Goal: Task Accomplishment & Management: Manage account settings

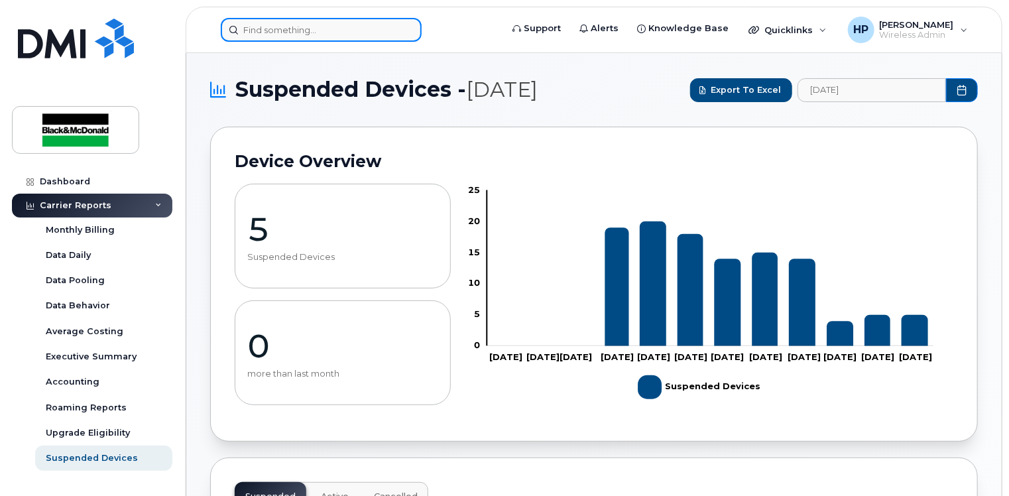
click at [276, 33] on input at bounding box center [321, 30] width 201 height 24
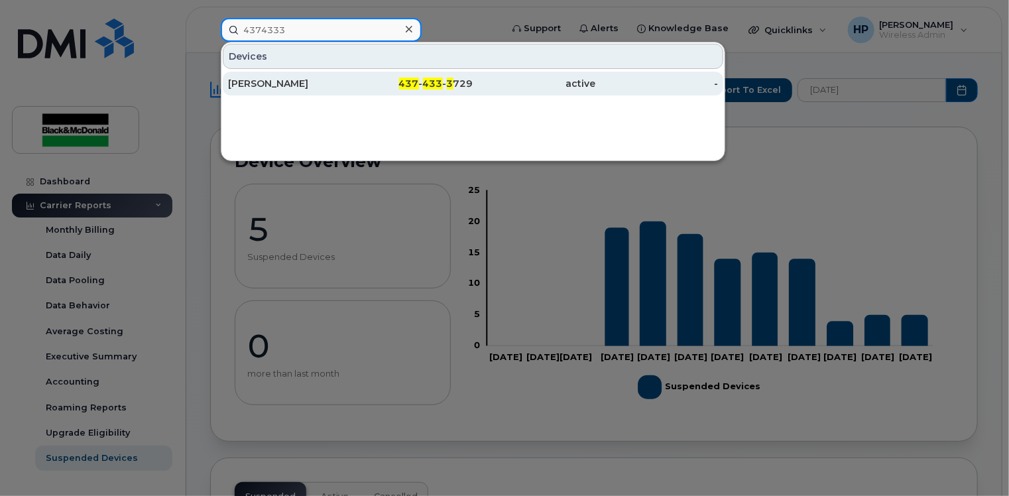
type input "4374333"
click at [291, 83] on div "[PERSON_NAME]" at bounding box center [289, 83] width 123 height 13
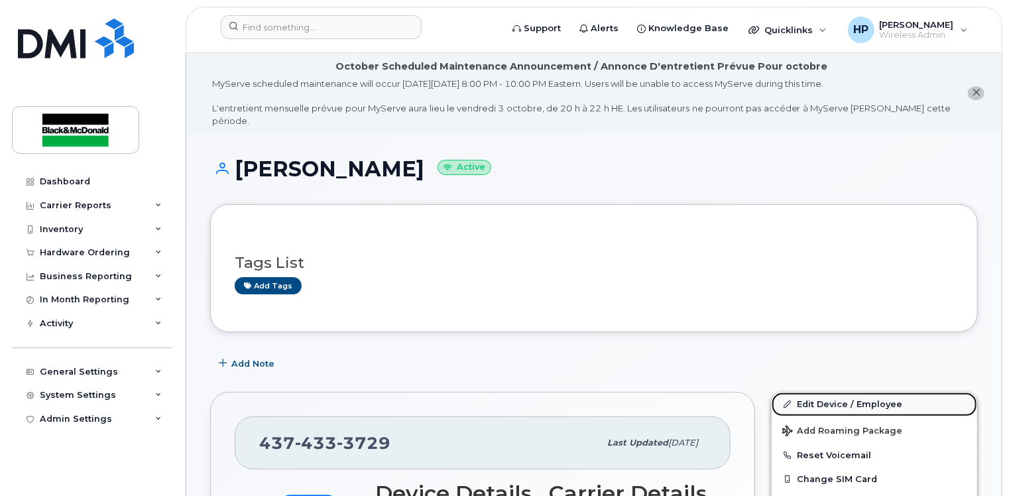
click at [788, 400] on icon at bounding box center [787, 403] width 7 height 7
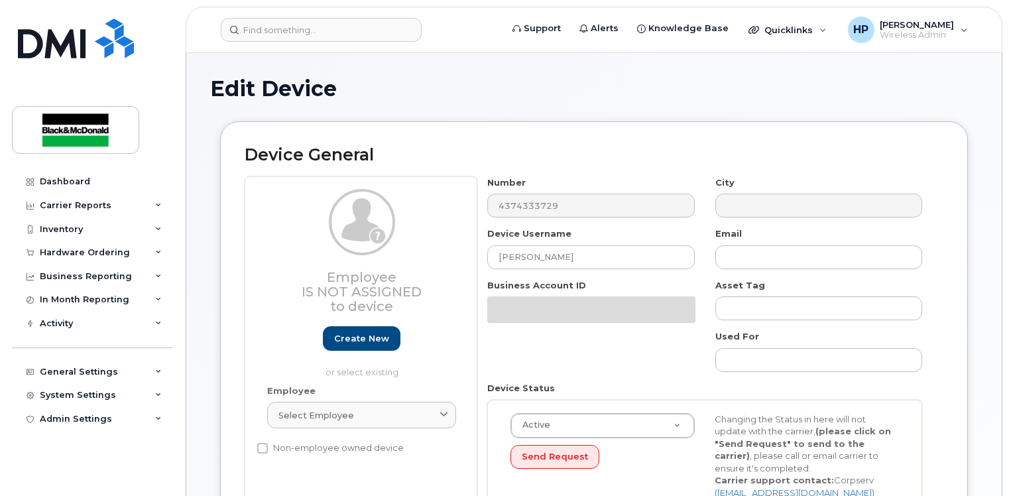
select select "33960208"
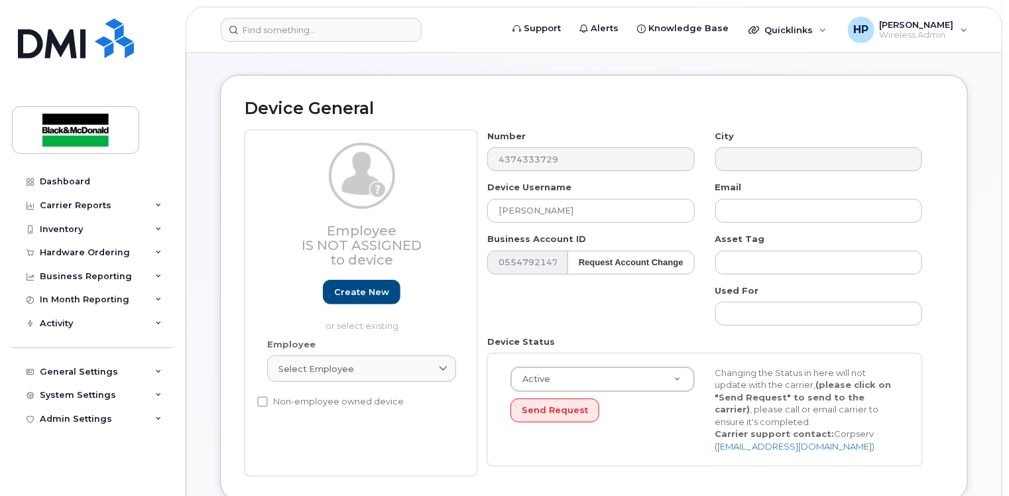
scroll to position [133, 0]
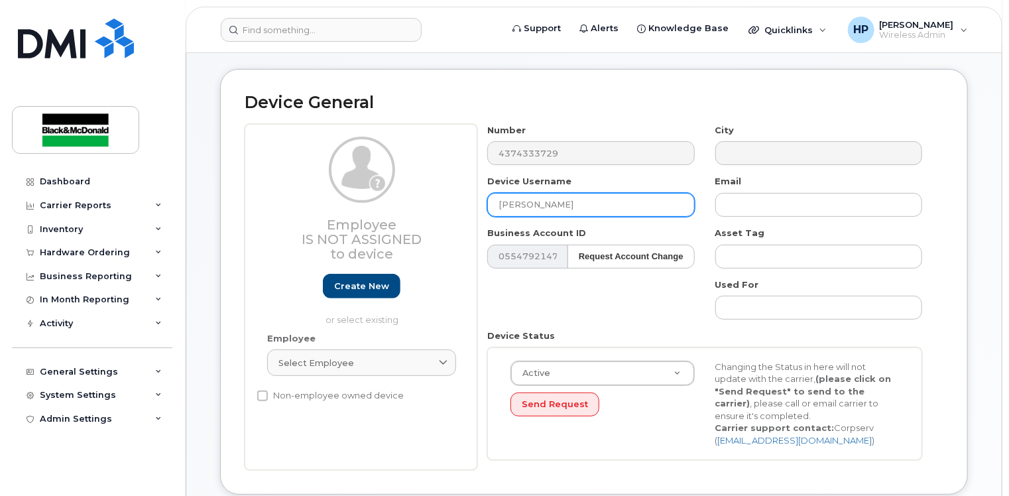
drag, startPoint x: 571, startPoint y: 188, endPoint x: 445, endPoint y: 205, distance: 126.4
click at [443, 203] on div "Employee Is not assigned to device Create new or select existing Employee Selec…" at bounding box center [594, 297] width 699 height 346
click at [533, 193] on input "Micheal clarks" at bounding box center [590, 205] width 207 height 24
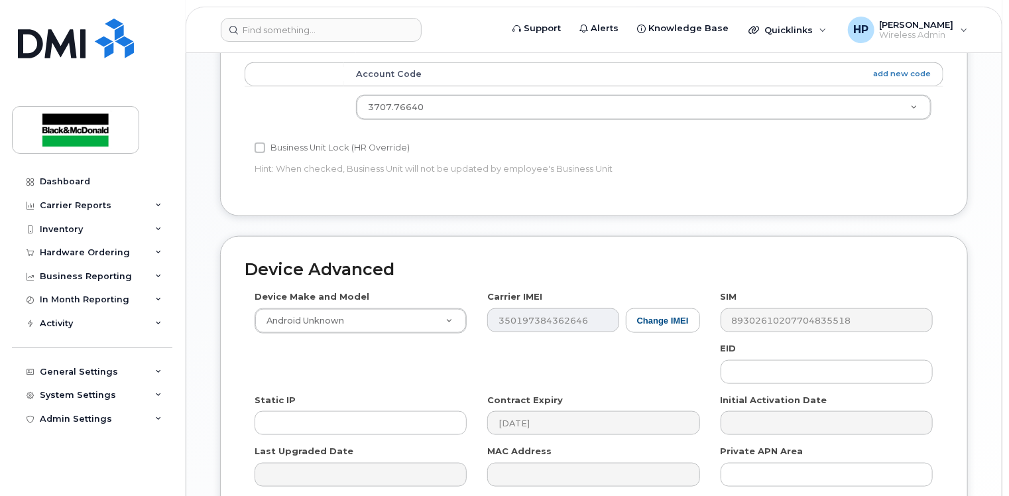
scroll to position [760, 0]
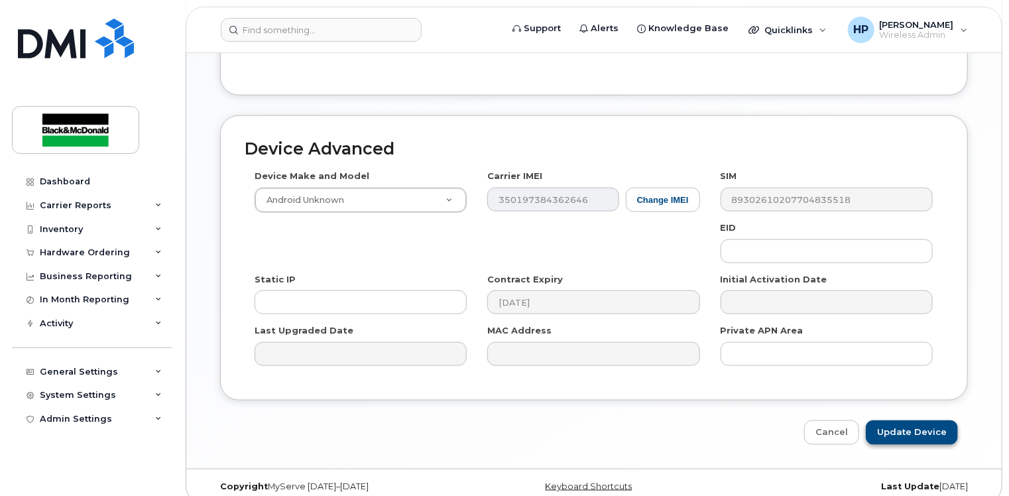
type input "Michael clarks"
click at [907, 420] on input "Update Device" at bounding box center [912, 432] width 92 height 25
type input "Saving..."
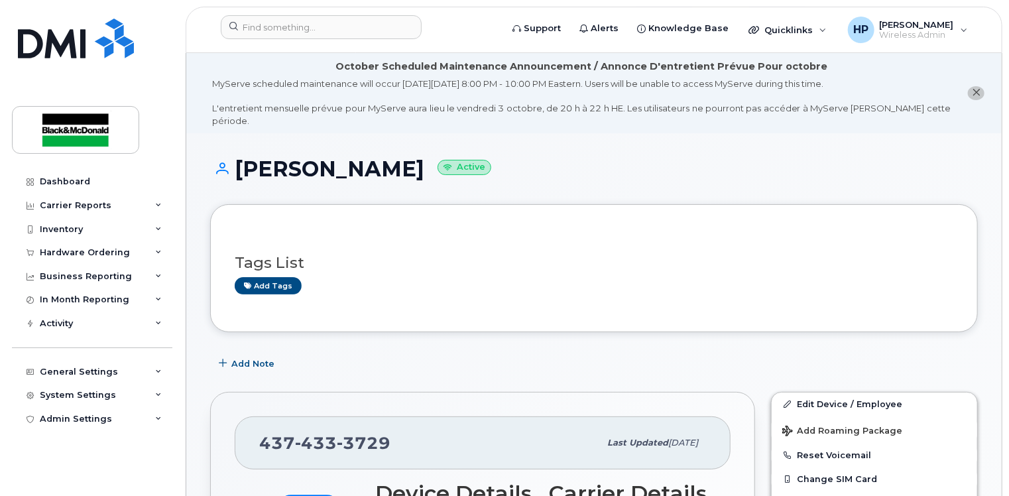
scroll to position [66, 0]
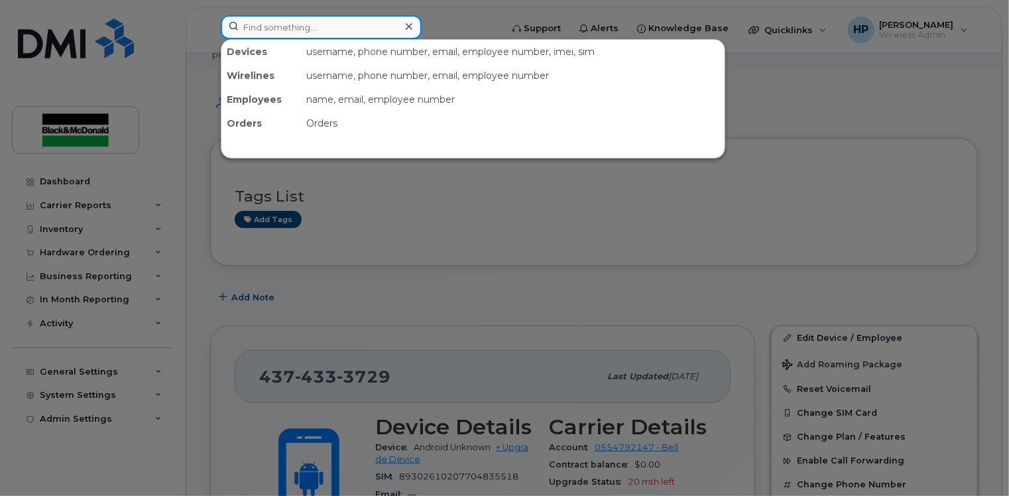
click at [273, 28] on input at bounding box center [321, 27] width 201 height 24
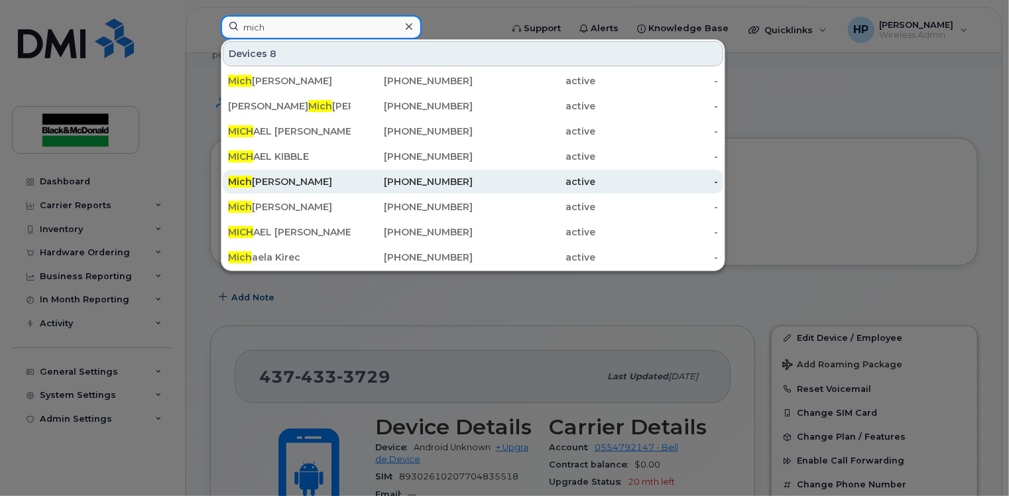
type input "mich"
click at [298, 176] on div "Mich ael clarks" at bounding box center [289, 181] width 123 height 13
